Goal: Complete application form

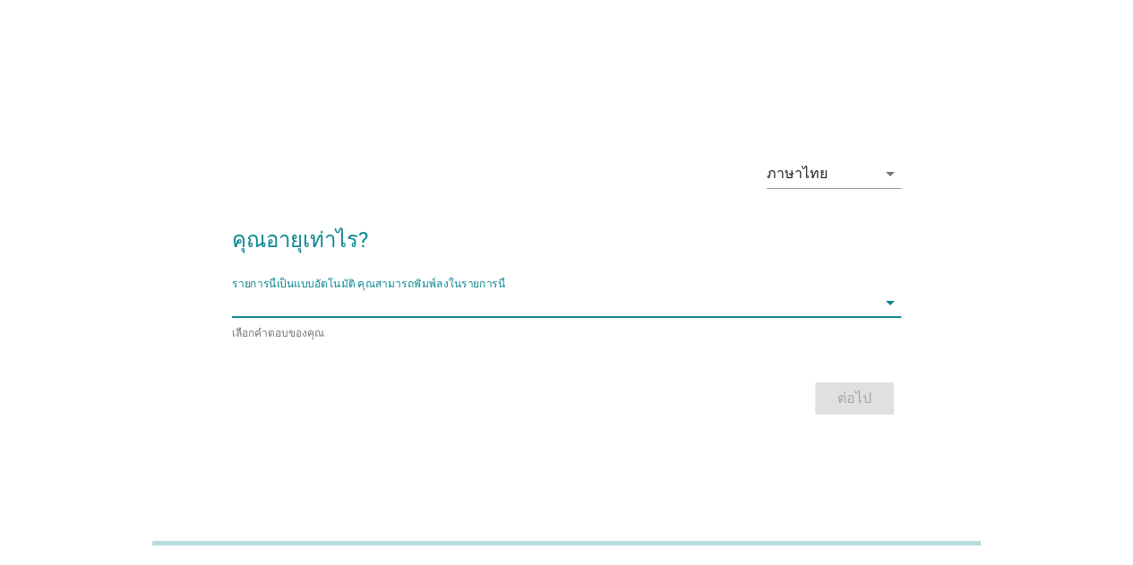
click at [793, 301] on input "รายการนี้เป็นแบบอัตโนมัติ คุณสามารถพิมพ์ลงในรายการนี้" at bounding box center [554, 302] width 644 height 29
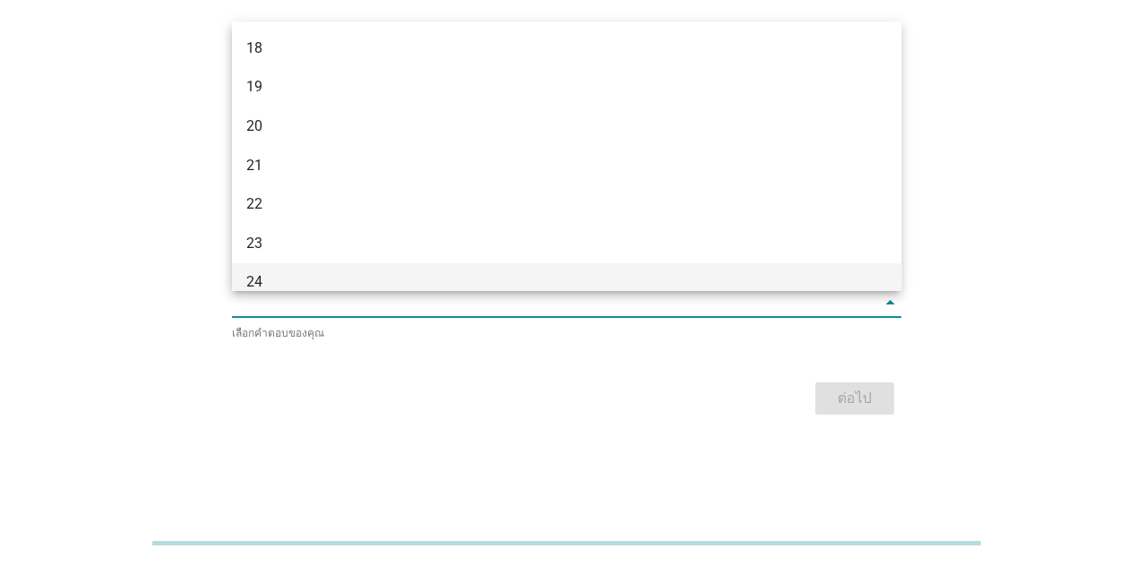
click at [332, 277] on div "24" at bounding box center [539, 281] width 587 height 21
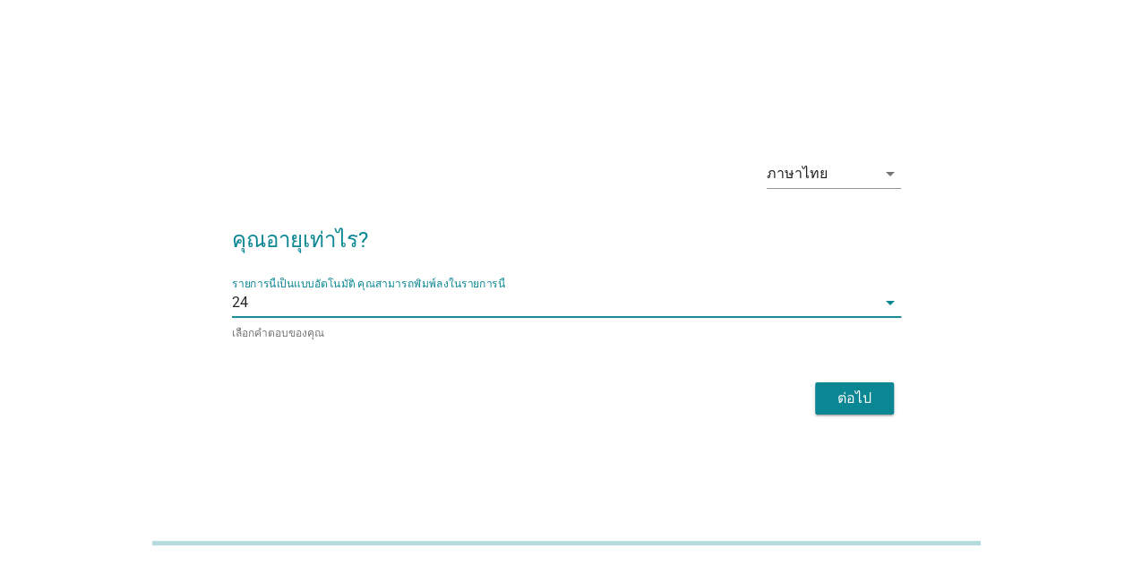
click at [857, 388] on div "ต่อไป" at bounding box center [854, 398] width 50 height 21
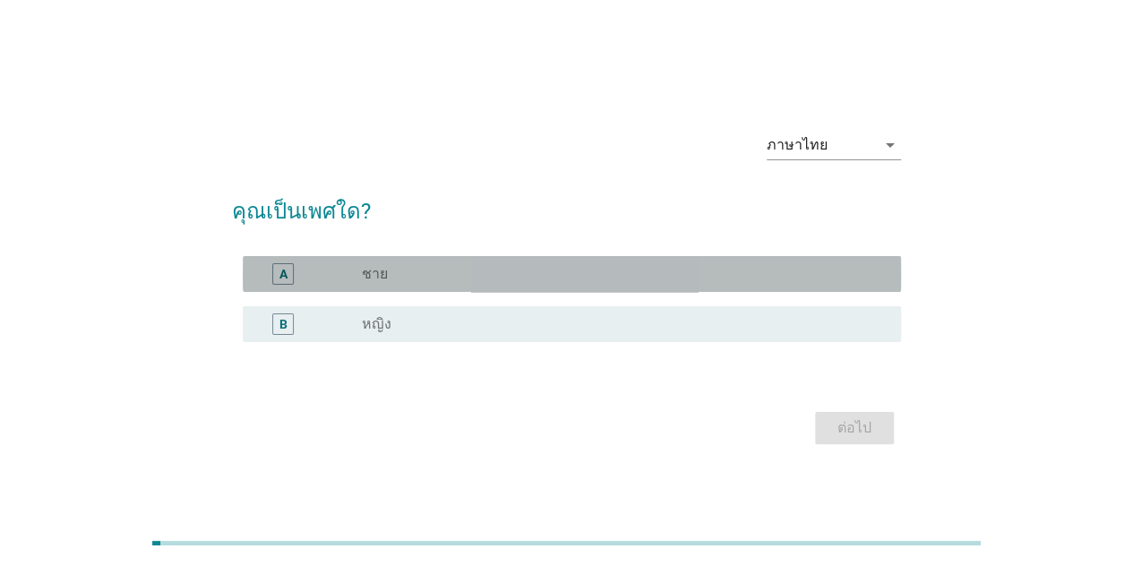
click at [466, 282] on div "radio_button_unchecked ชาย" at bounding box center [624, 273] width 525 height 21
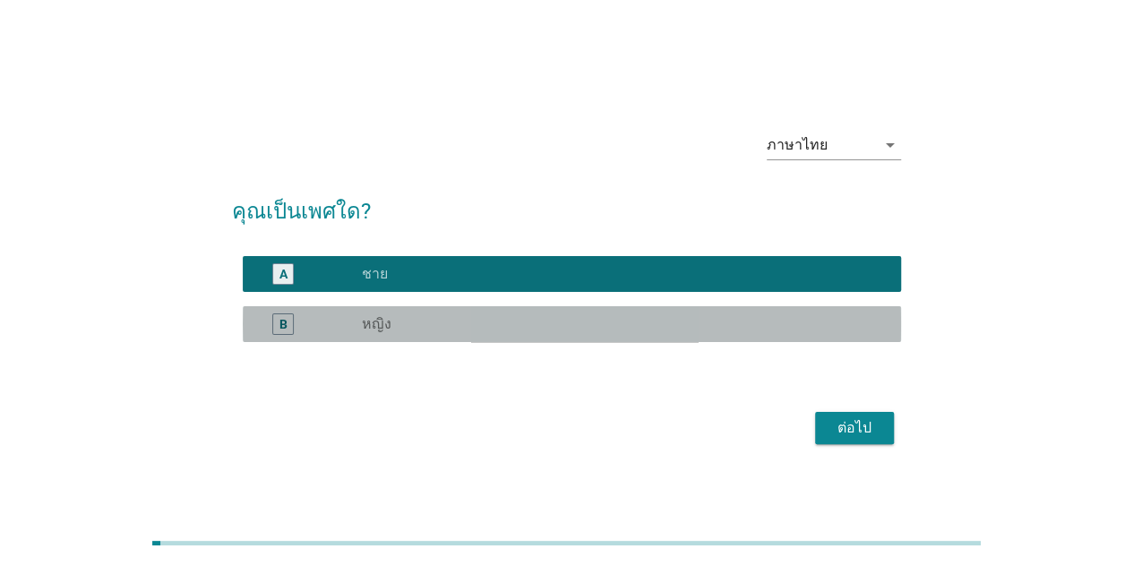
click at [456, 323] on div "radio_button_unchecked หญิง" at bounding box center [617, 324] width 510 height 18
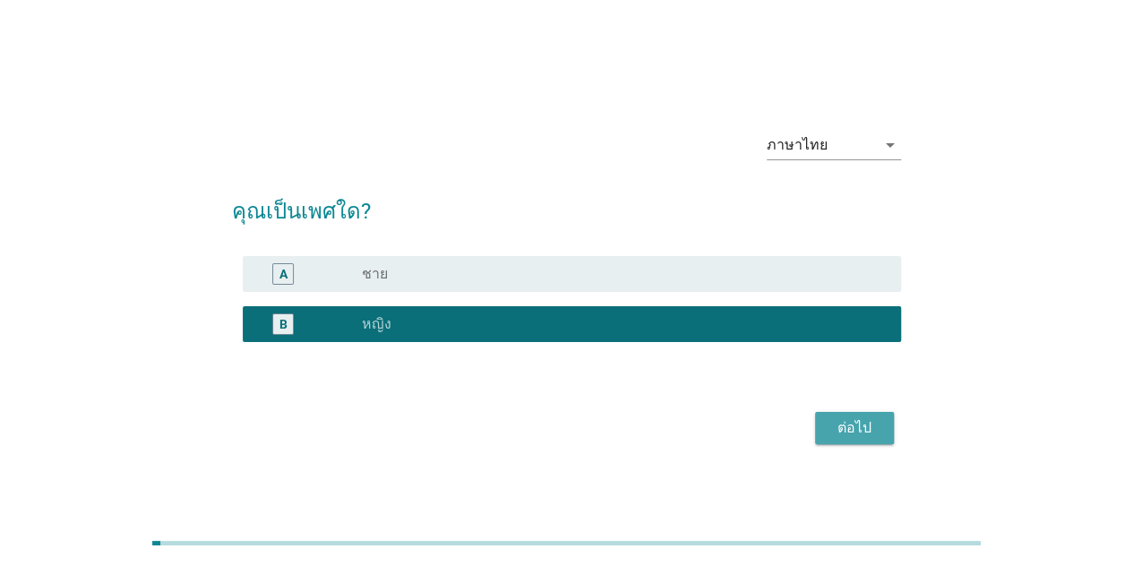
click at [861, 421] on div "ต่อไป" at bounding box center [854, 427] width 50 height 21
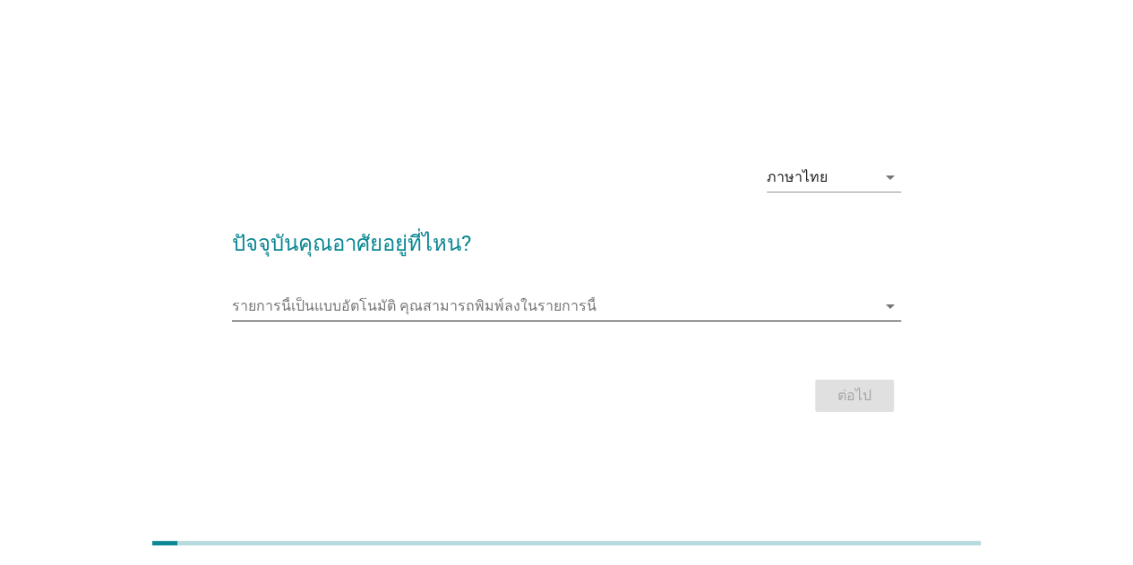
click at [527, 300] on input "รายการนี้เป็นแบบอัตโนมัติ คุณสามารถพิมพ์ลงในรายการนี้" at bounding box center [554, 306] width 644 height 29
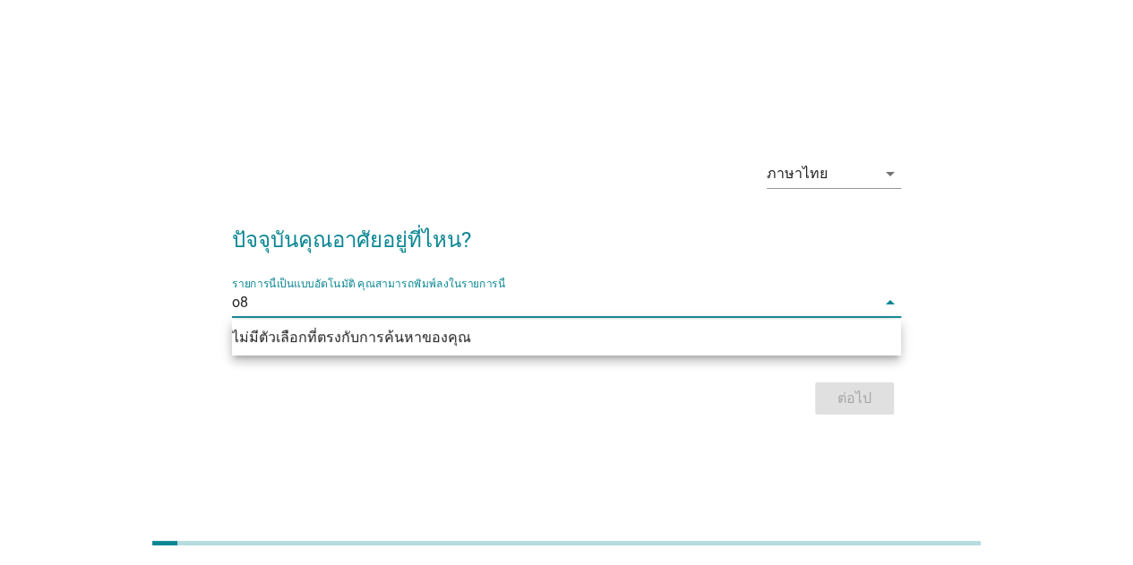
type input "o"
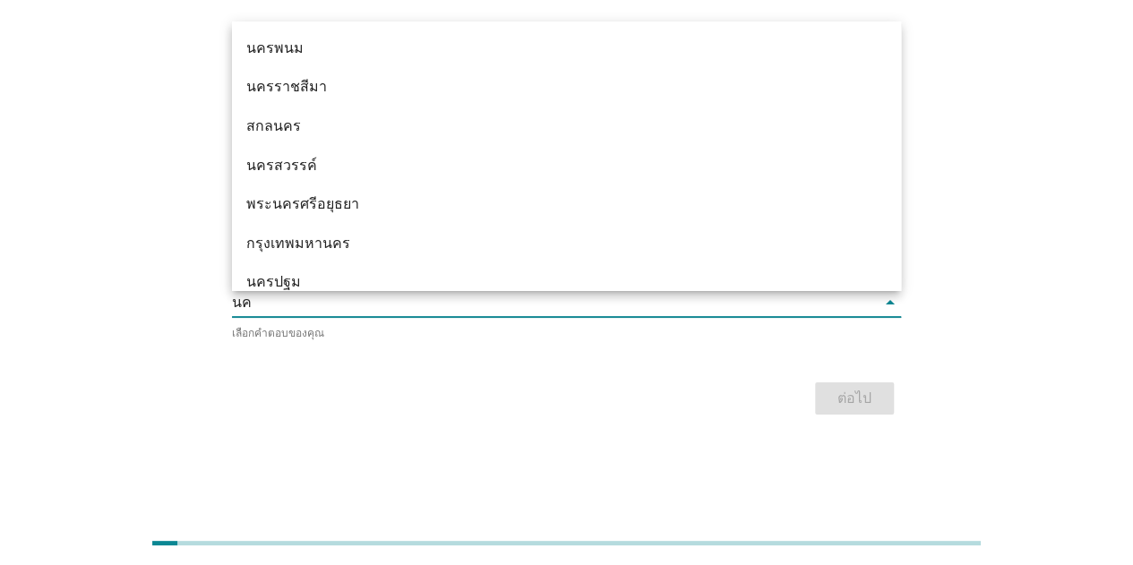
type input "นคร"
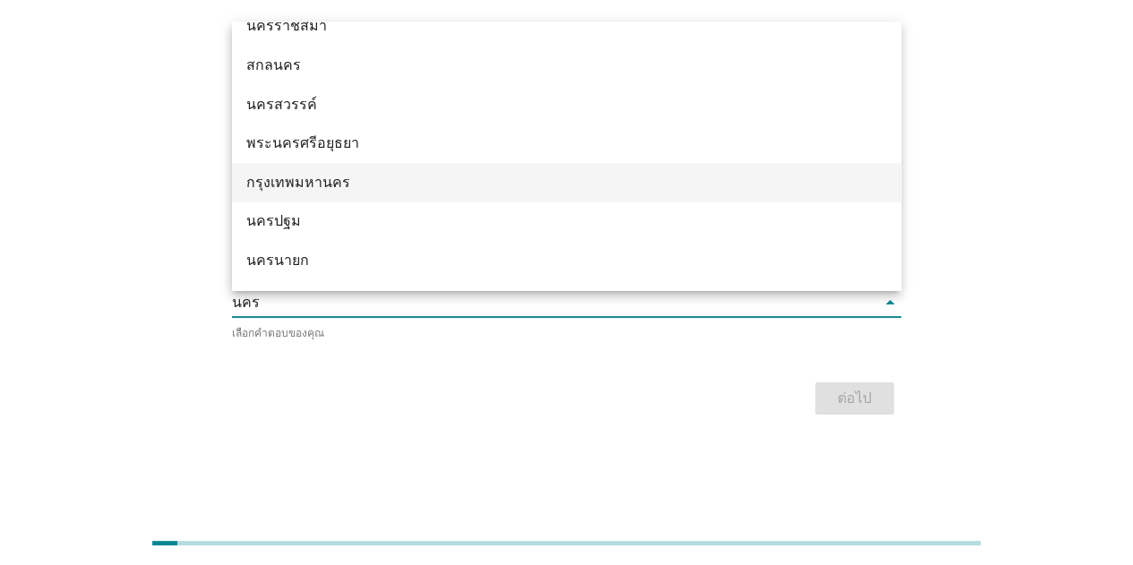
scroll to position [90, 0]
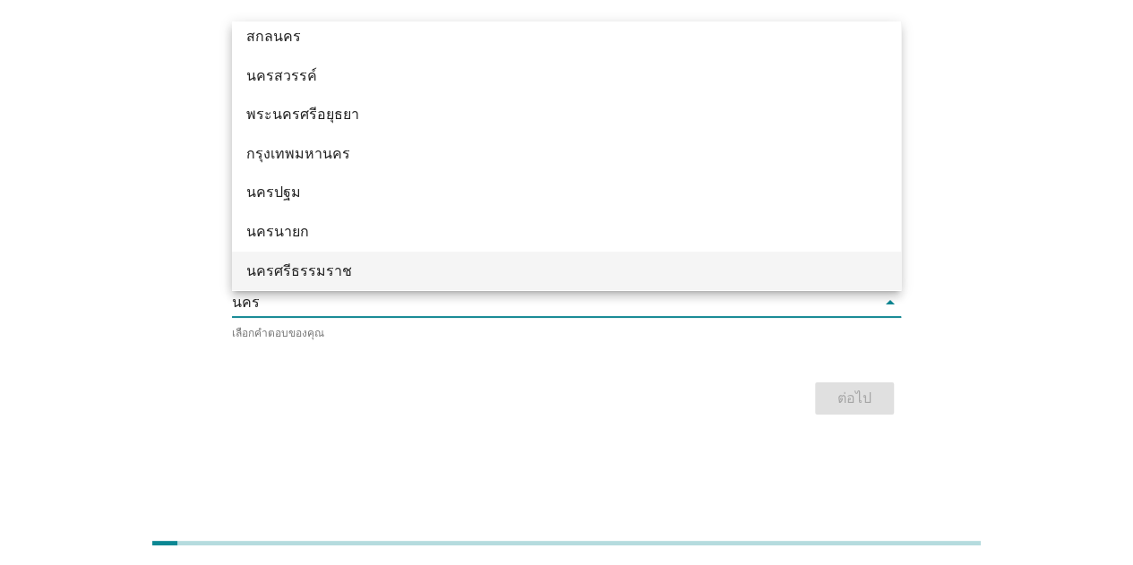
click at [477, 261] on div "นครศรีธรรมราช" at bounding box center [539, 271] width 587 height 21
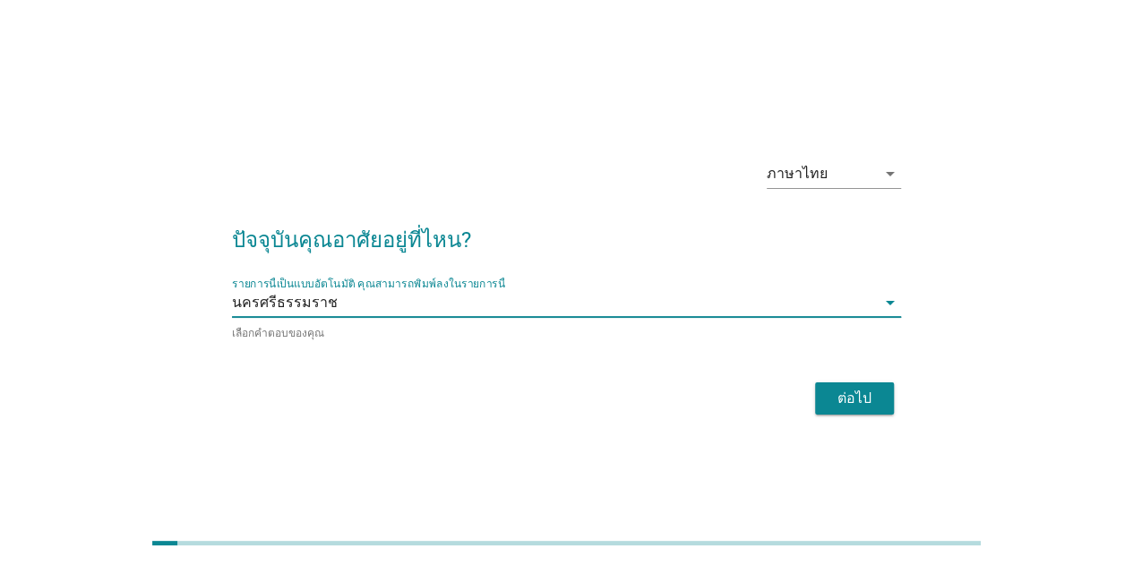
click at [836, 391] on div "ต่อไป" at bounding box center [854, 398] width 50 height 21
